Goal: Communication & Community: Share content

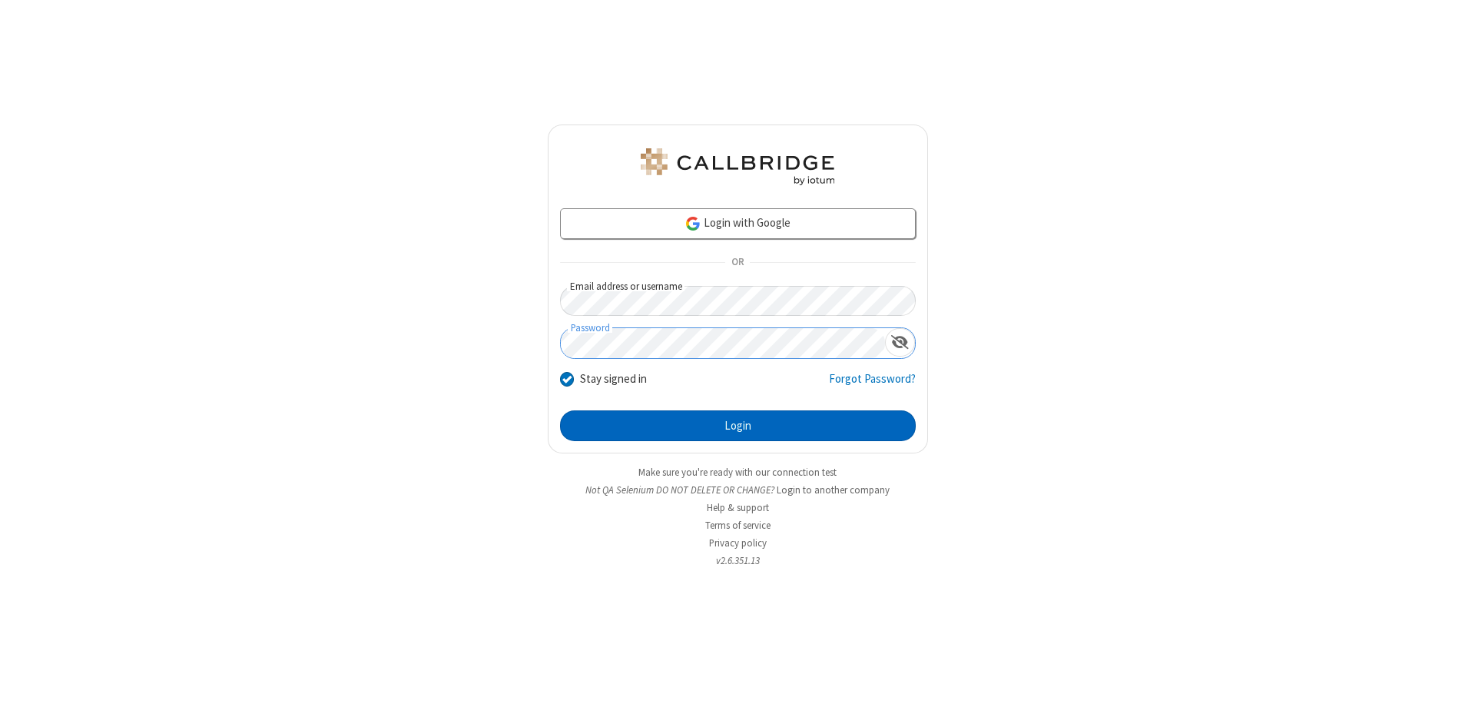
click at [738, 426] on button "Login" at bounding box center [738, 425] width 356 height 31
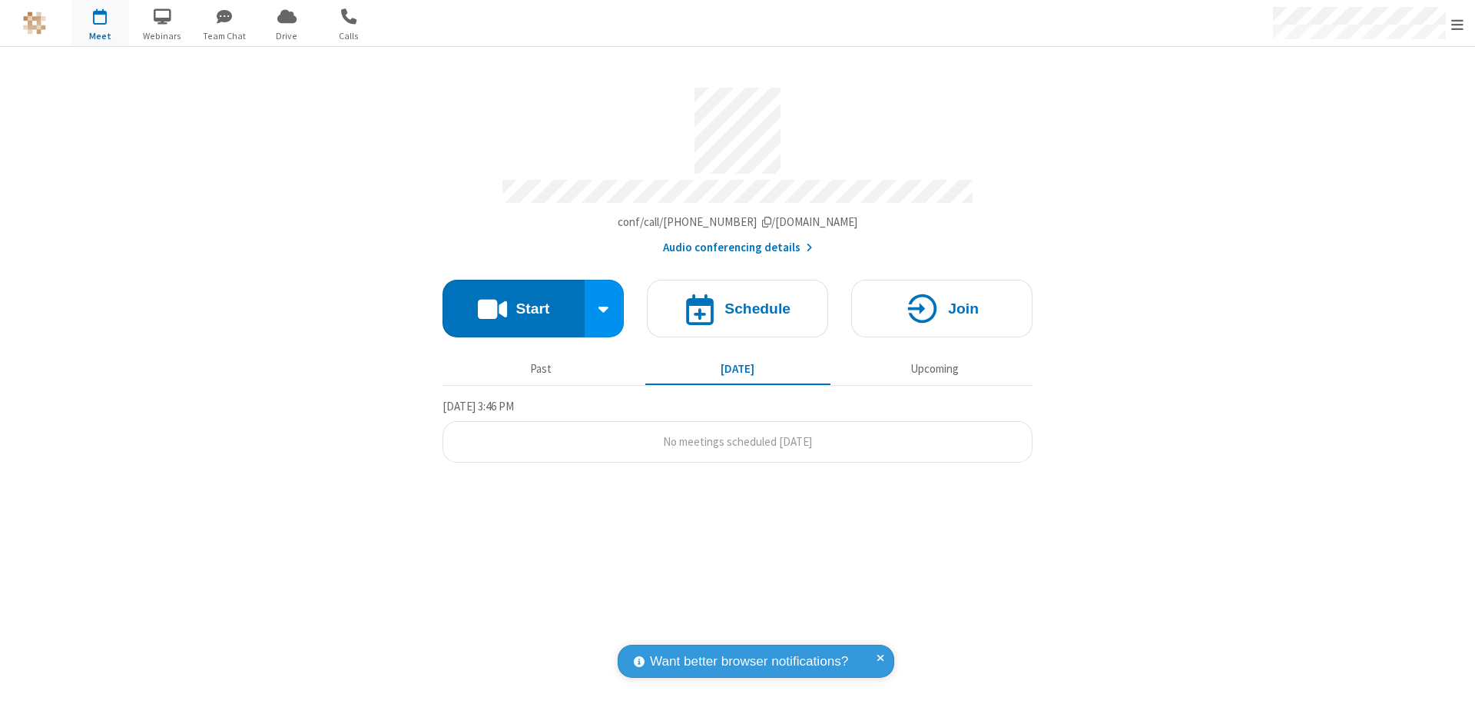
click at [513, 301] on button "Start" at bounding box center [514, 309] width 142 height 58
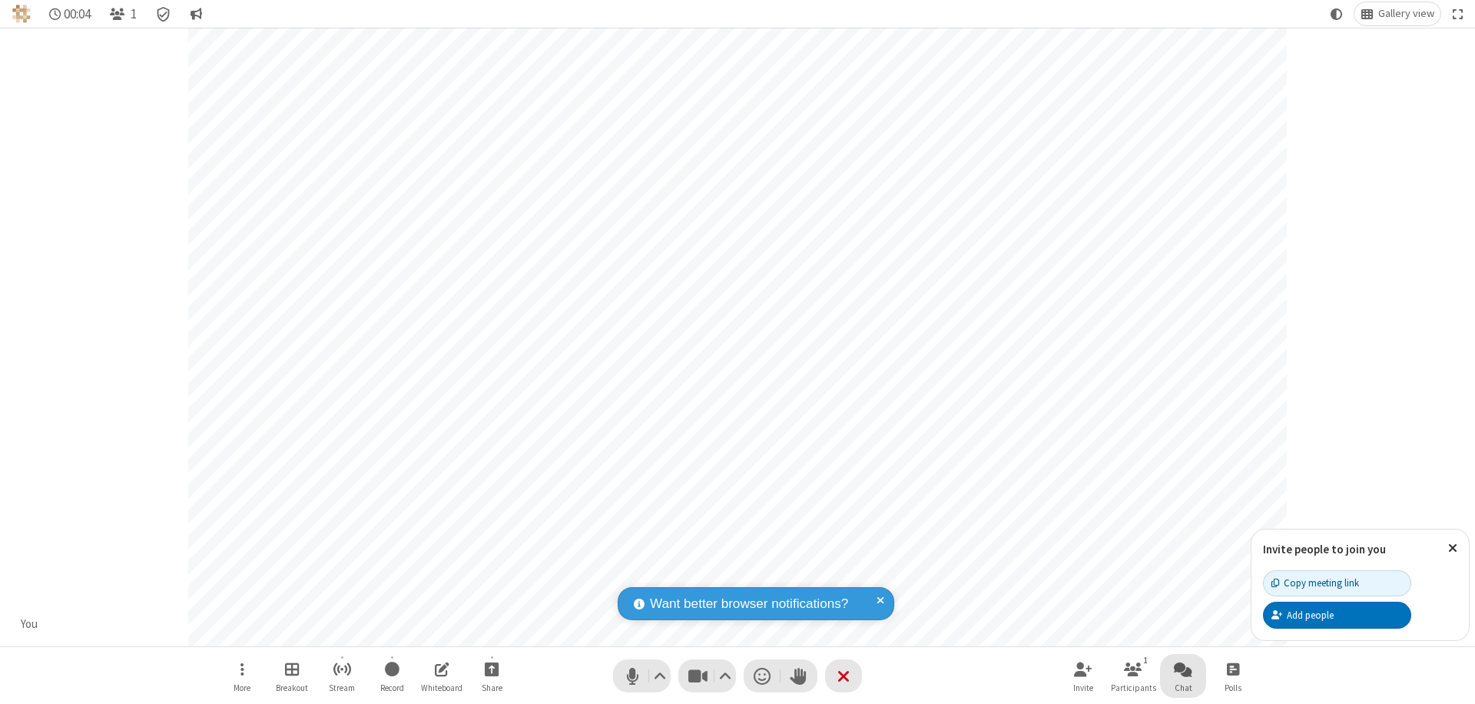
click at [1183, 669] on span "Open chat" at bounding box center [1183, 668] width 18 height 19
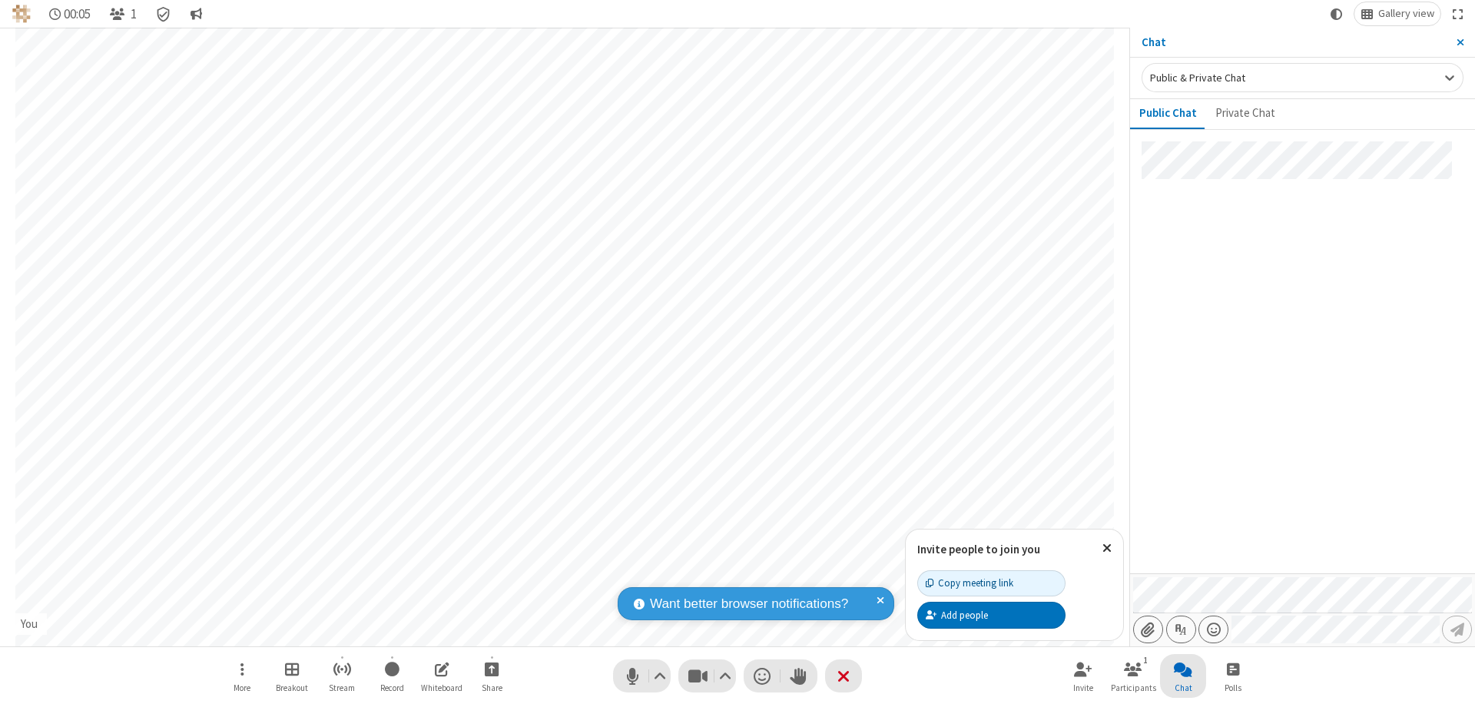
type input "C:\fakepath\doc_test.docx"
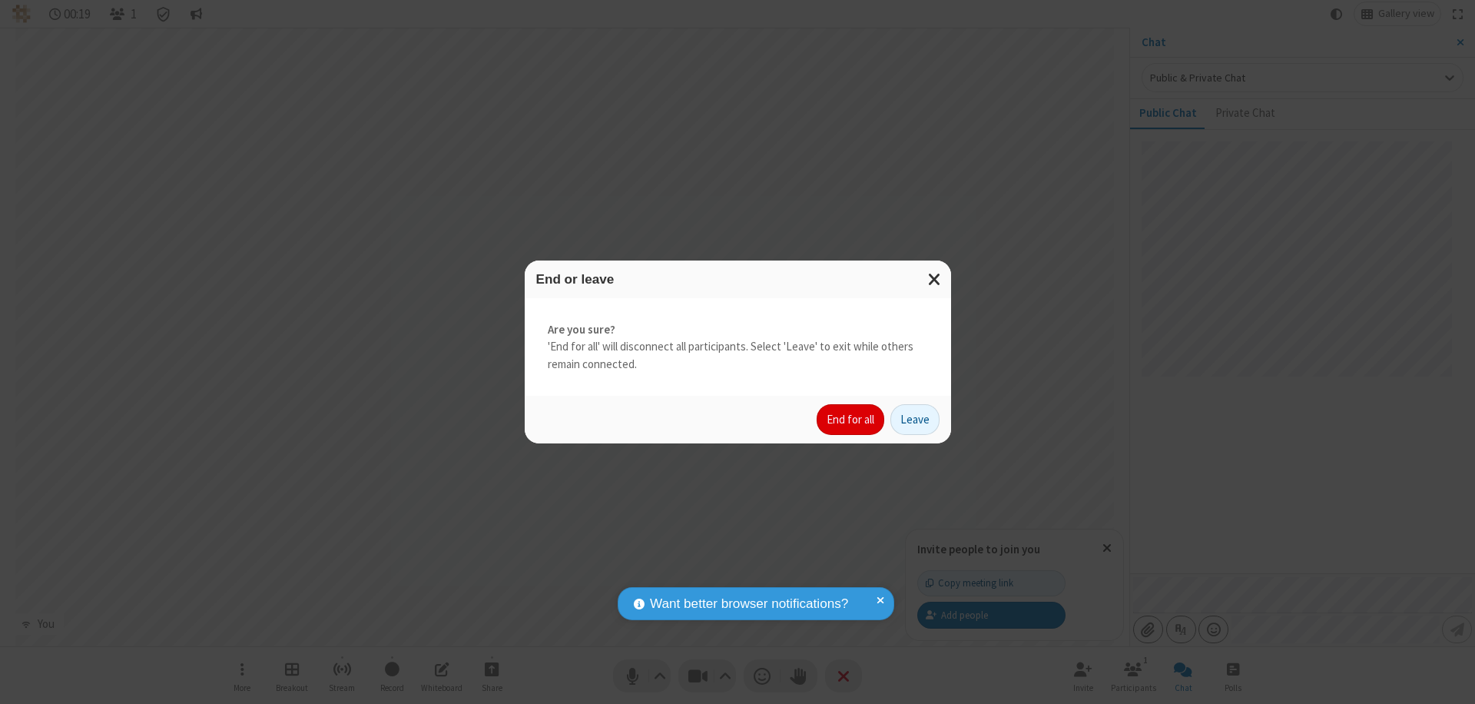
click at [851, 420] on button "End for all" at bounding box center [851, 419] width 68 height 31
